Goal: Task Accomplishment & Management: Manage account settings

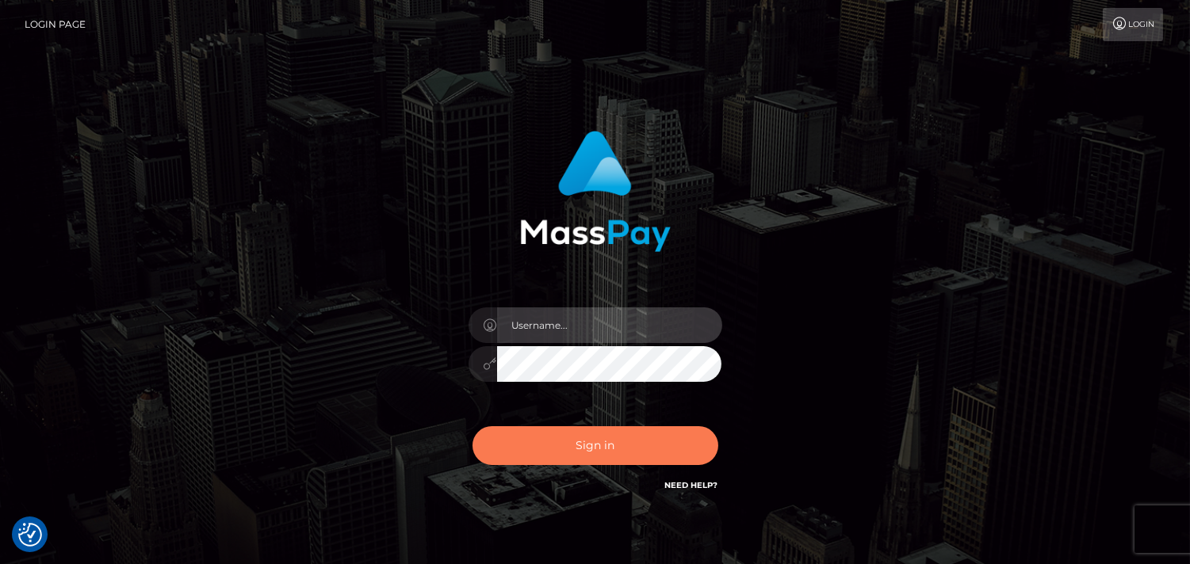
type input "[DOMAIN_NAME]"
click at [576, 441] on button "Sign in" at bounding box center [595, 445] width 246 height 39
type input "Pk.es"
click at [582, 445] on button "Sign in" at bounding box center [595, 445] width 246 height 39
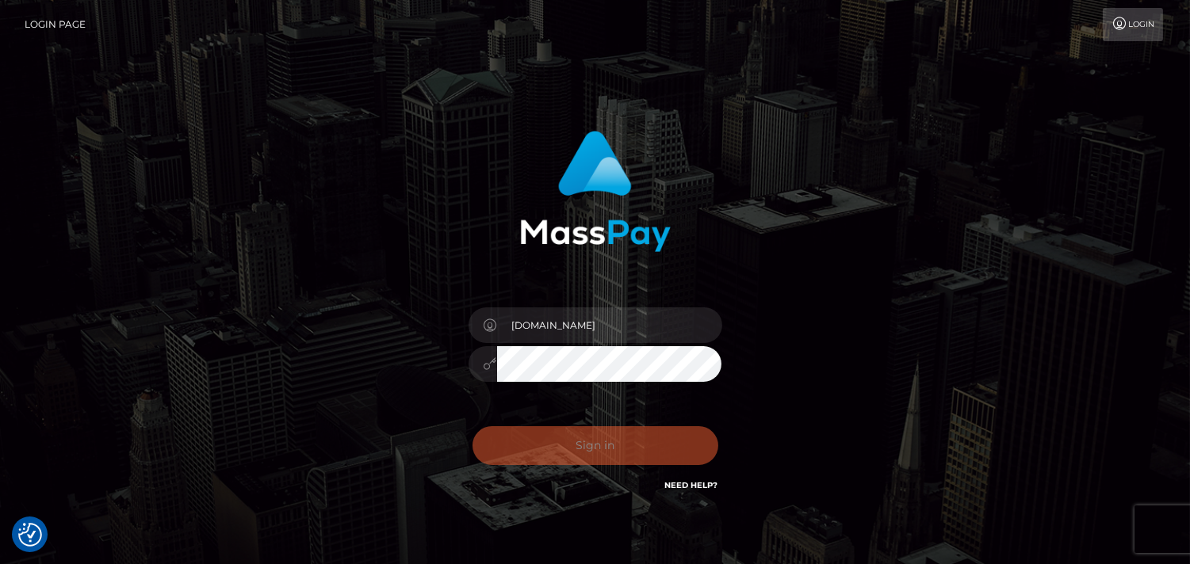
checkbox input "true"
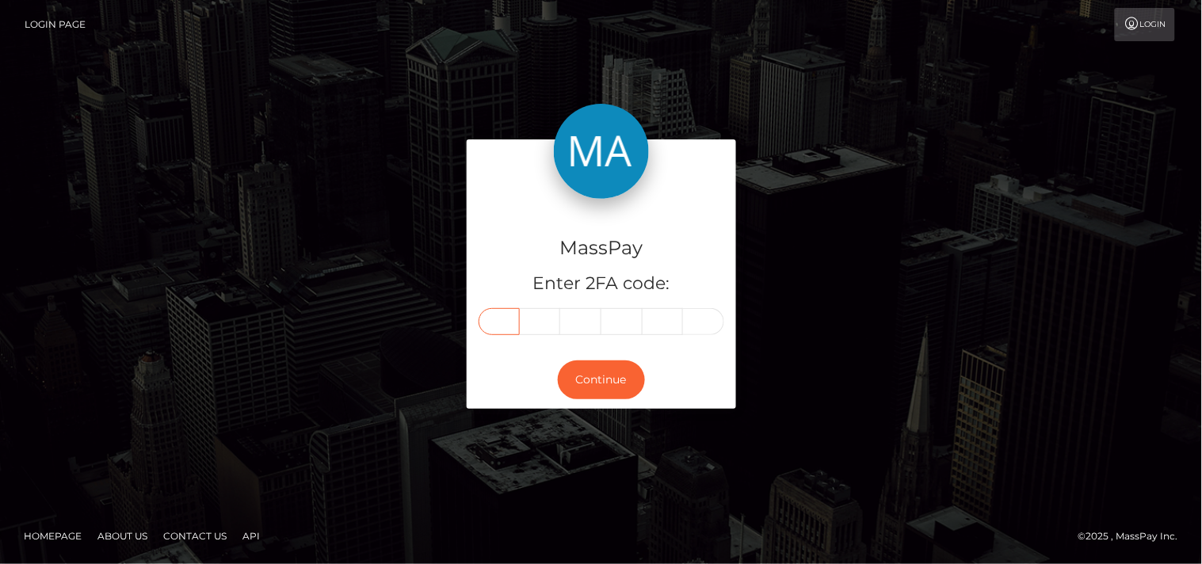
click at [504, 321] on input "text" at bounding box center [499, 321] width 41 height 27
type input "3"
type input "7"
type input "8"
type input "2"
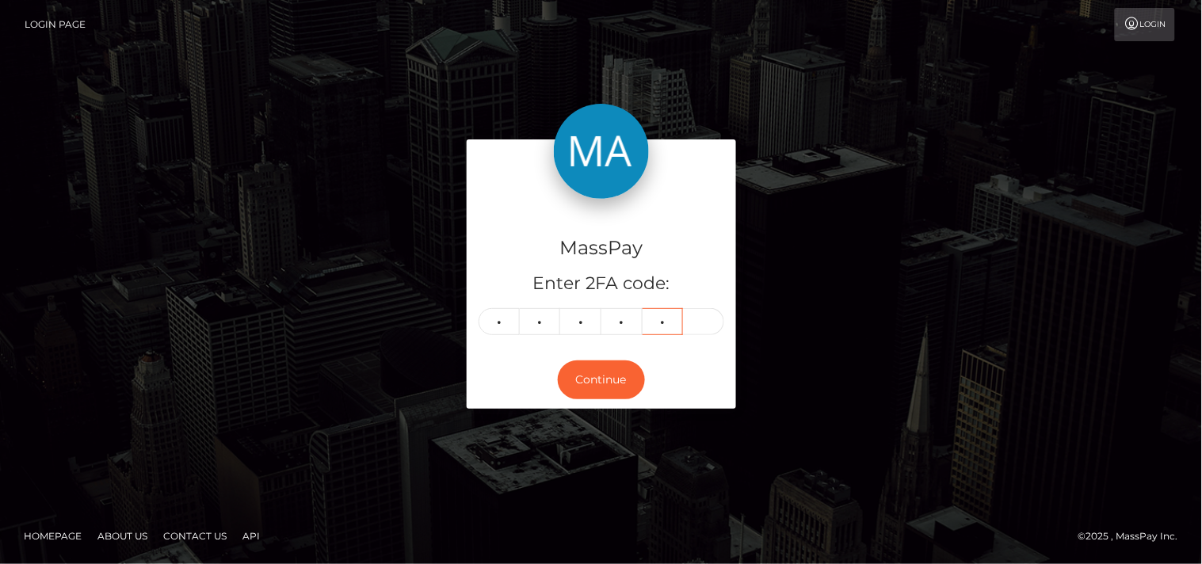
type input "6"
type input "1"
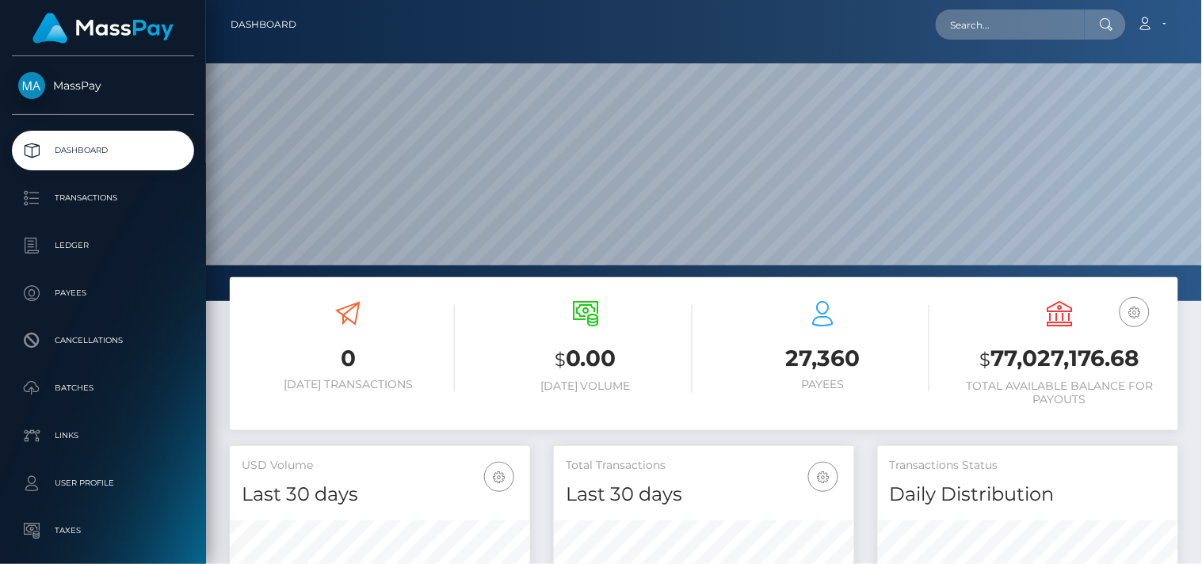
scroll to position [281, 301]
click at [994, 22] on input "text" at bounding box center [1010, 25] width 149 height 30
paste input "imanirain5@gmail.com"
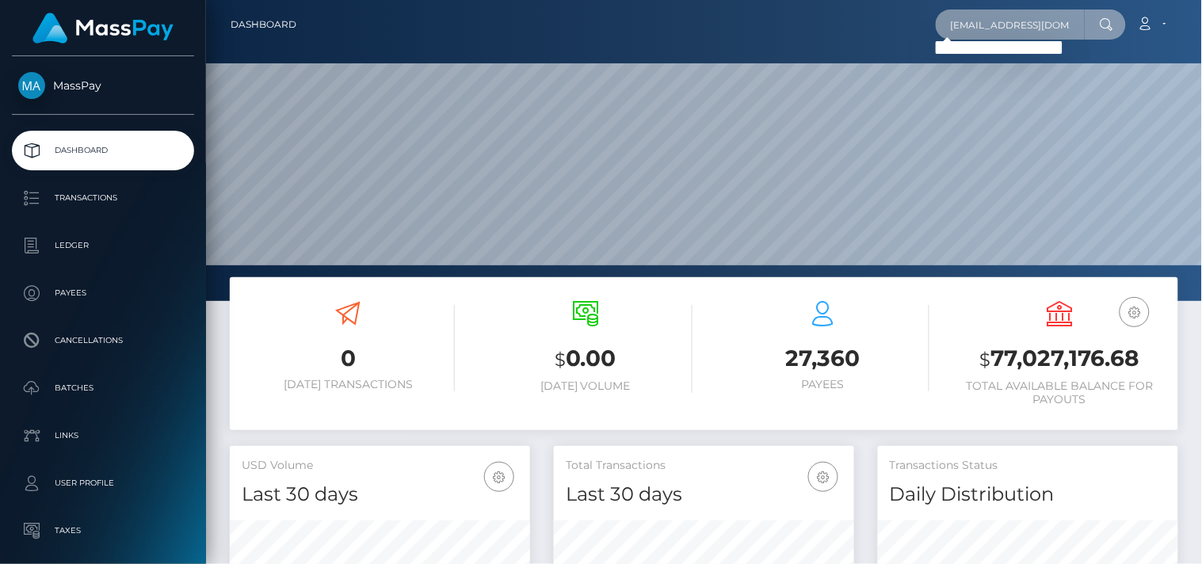
type input "imanirain5@gmail.com"
